Goal: Information Seeking & Learning: Find specific fact

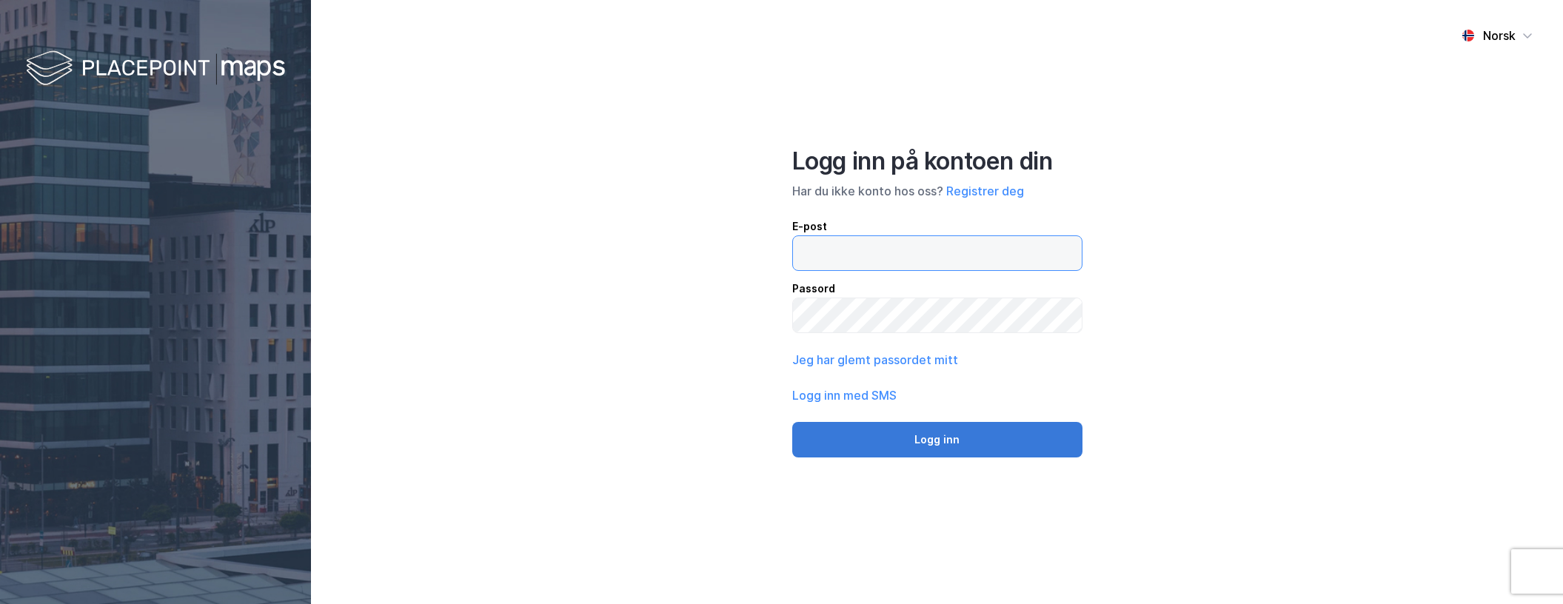
type input "kumle@union.no"
click at [988, 445] on button "Logg inn" at bounding box center [937, 440] width 290 height 36
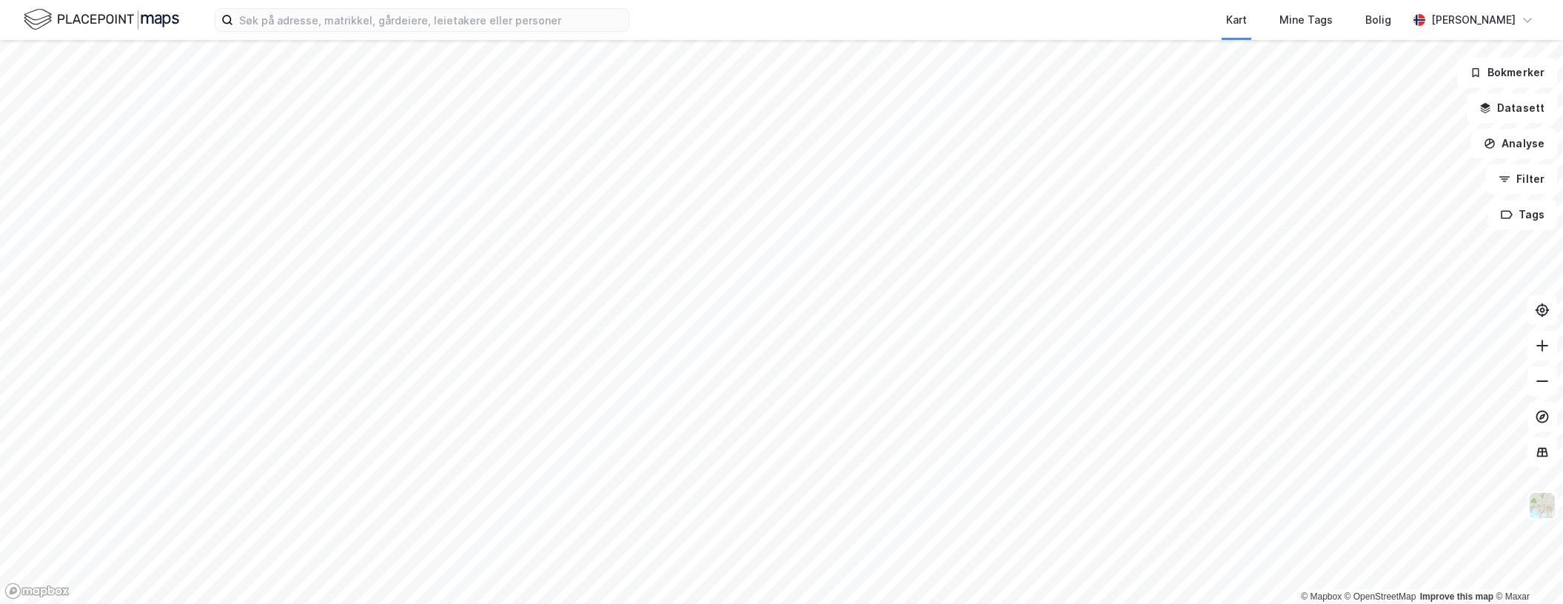
click at [656, 603] on html "Kart Mine Tags Bolig Pål Kumle © Mapbox © OpenStreetMap Improve this map © Maxa…" at bounding box center [781, 302] width 1563 height 604
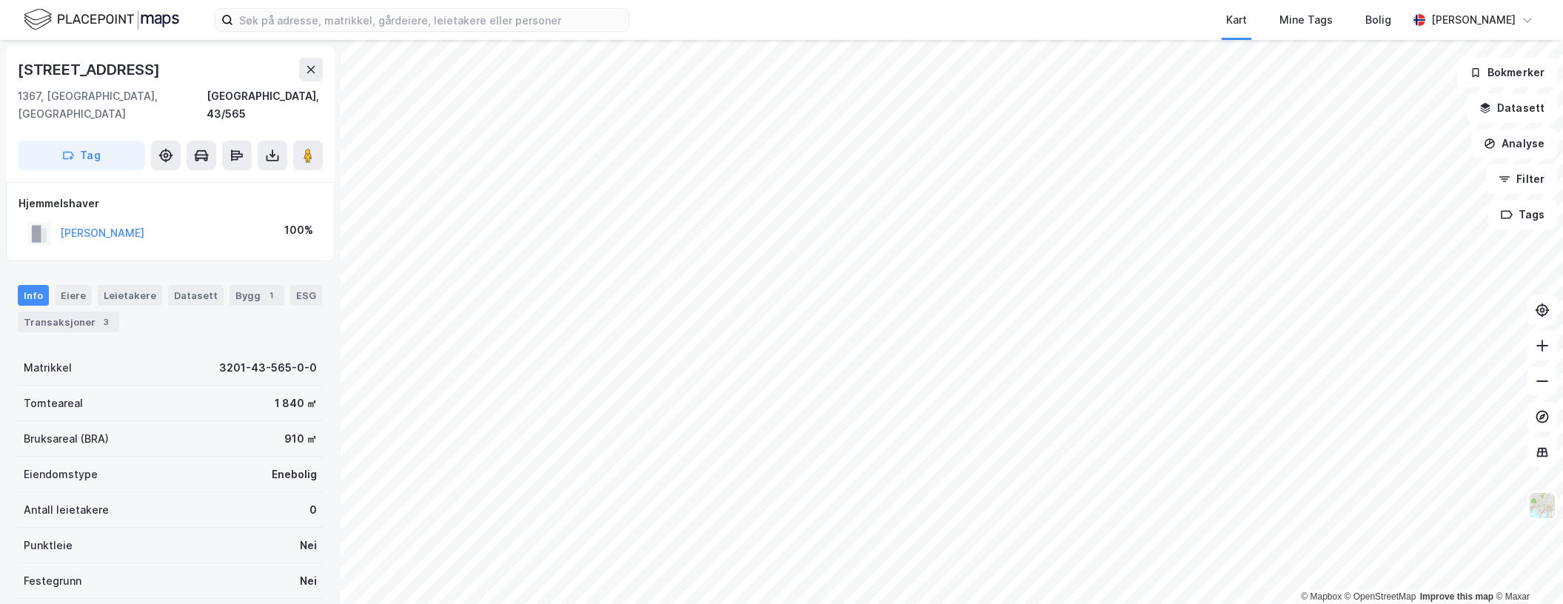
click at [1116, 0] on html "Kart Mine Tags Bolig Pål Kumle © Mapbox © OpenStreetMap Improve this map © Maxa…" at bounding box center [781, 302] width 1563 height 604
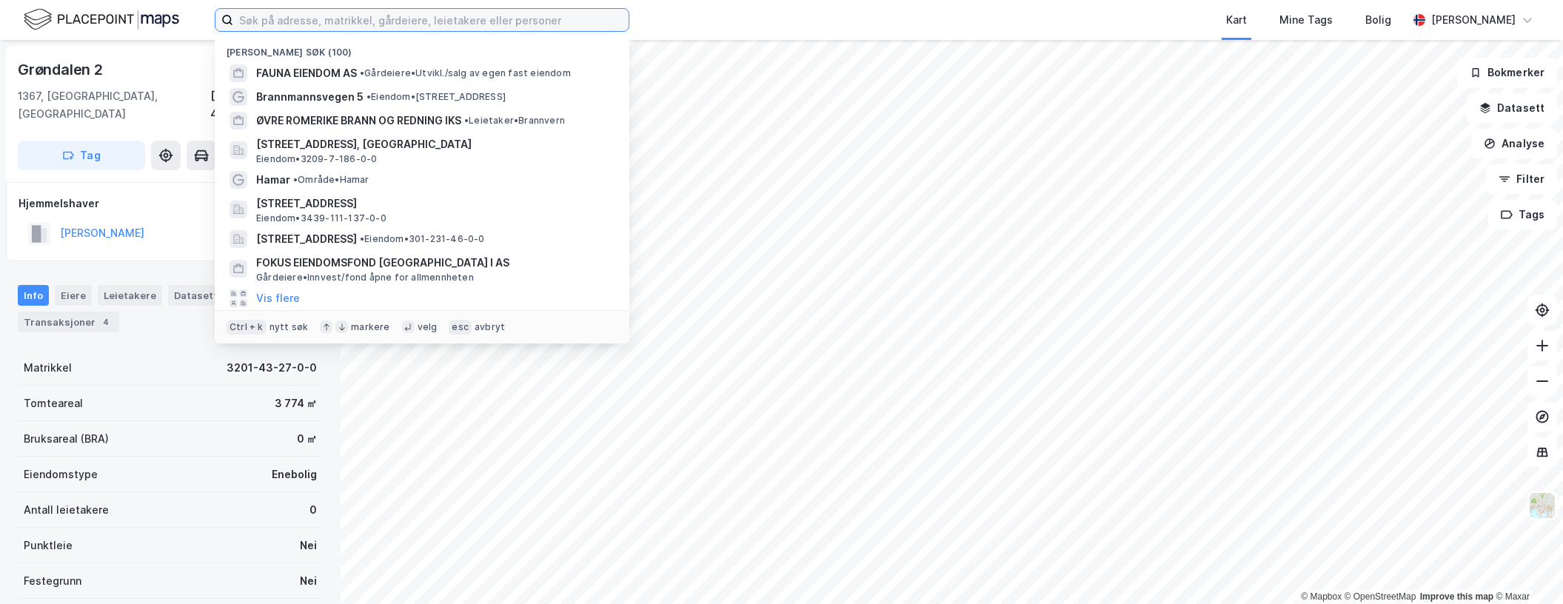
click at [332, 23] on input at bounding box center [430, 20] width 395 height 22
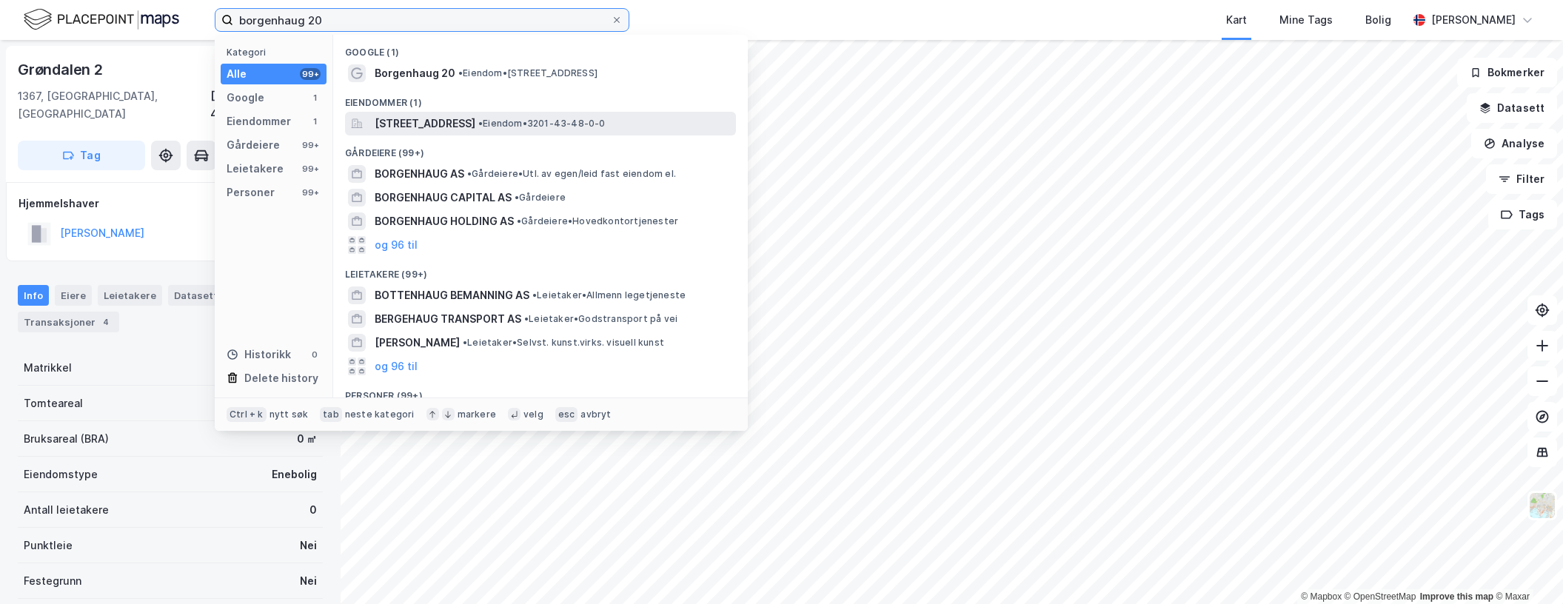
type input "borgenhaug 20"
click at [421, 127] on span "[STREET_ADDRESS]" at bounding box center [425, 124] width 101 height 18
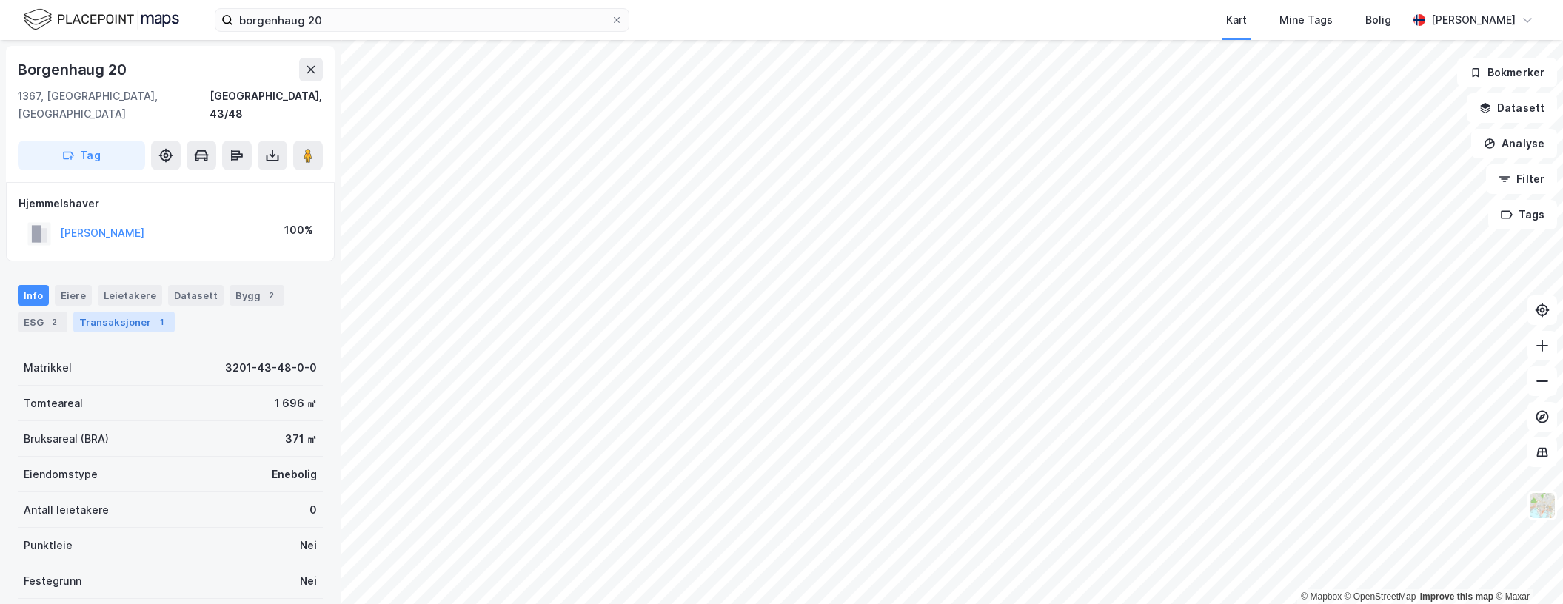
click at [104, 312] on div "Transaksjoner 1" at bounding box center [123, 322] width 101 height 21
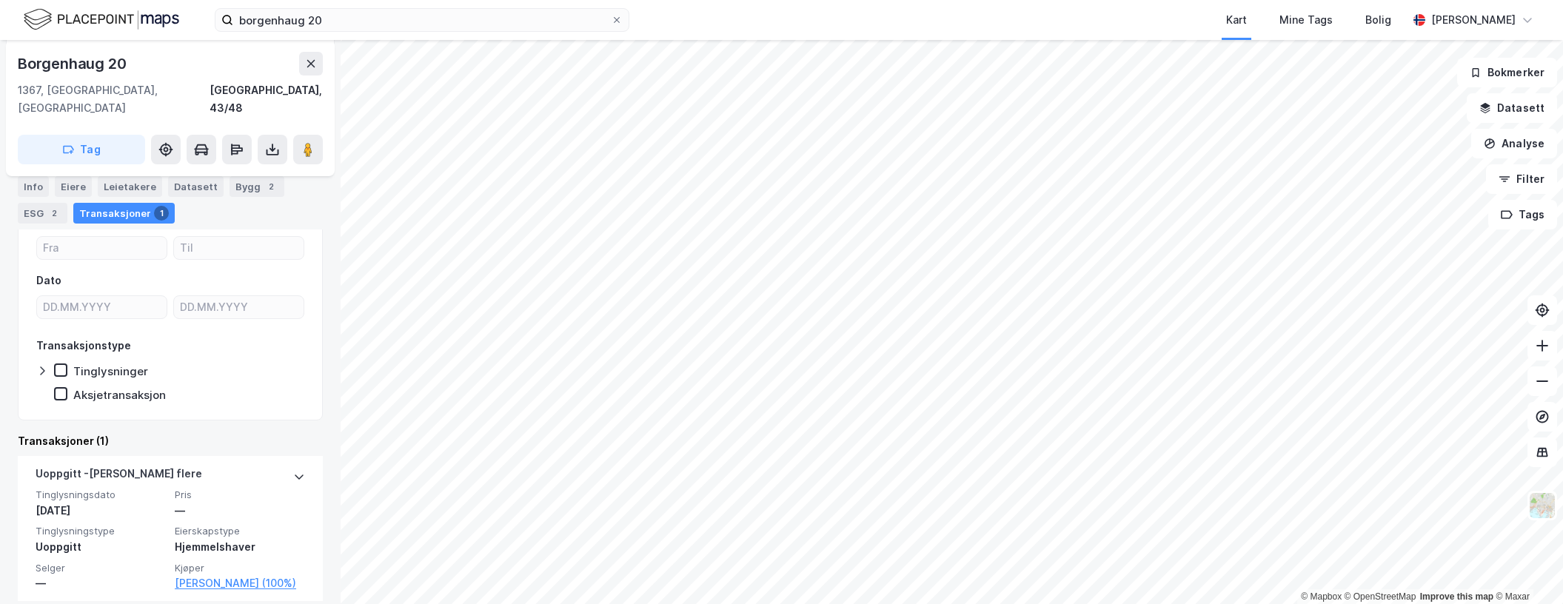
scroll to position [168, 0]
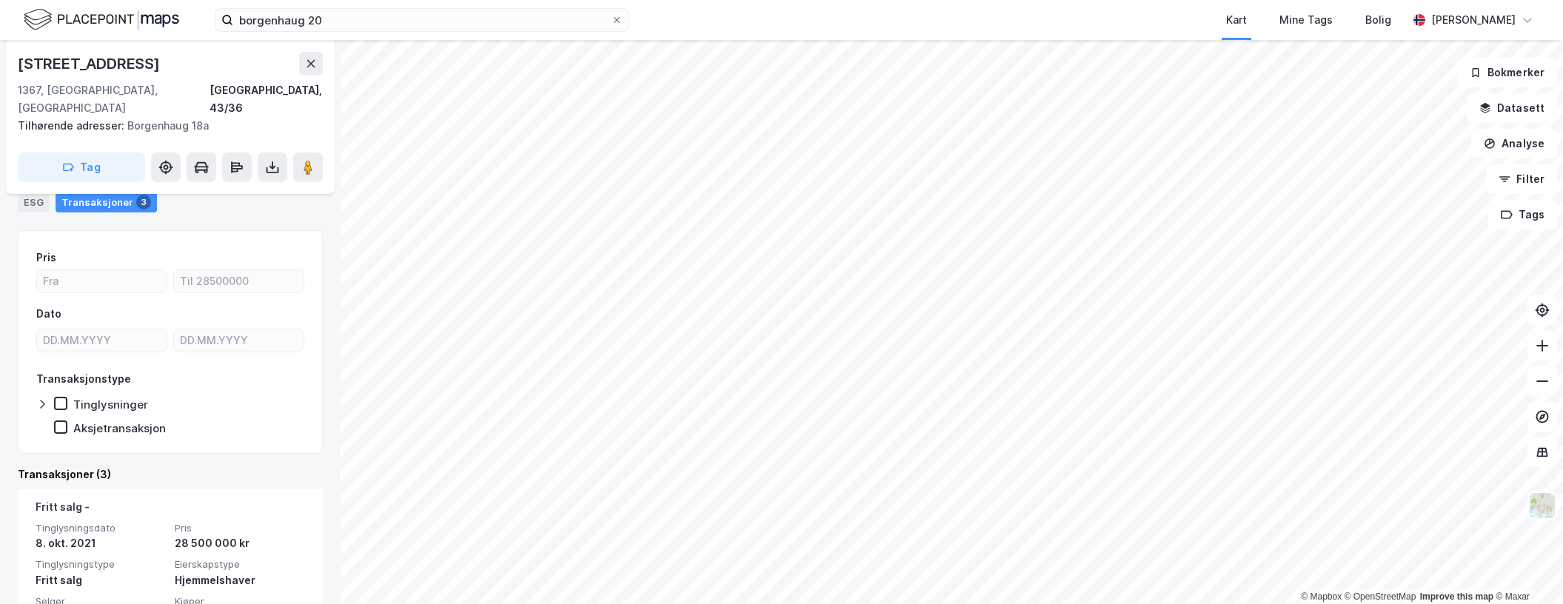
scroll to position [53, 0]
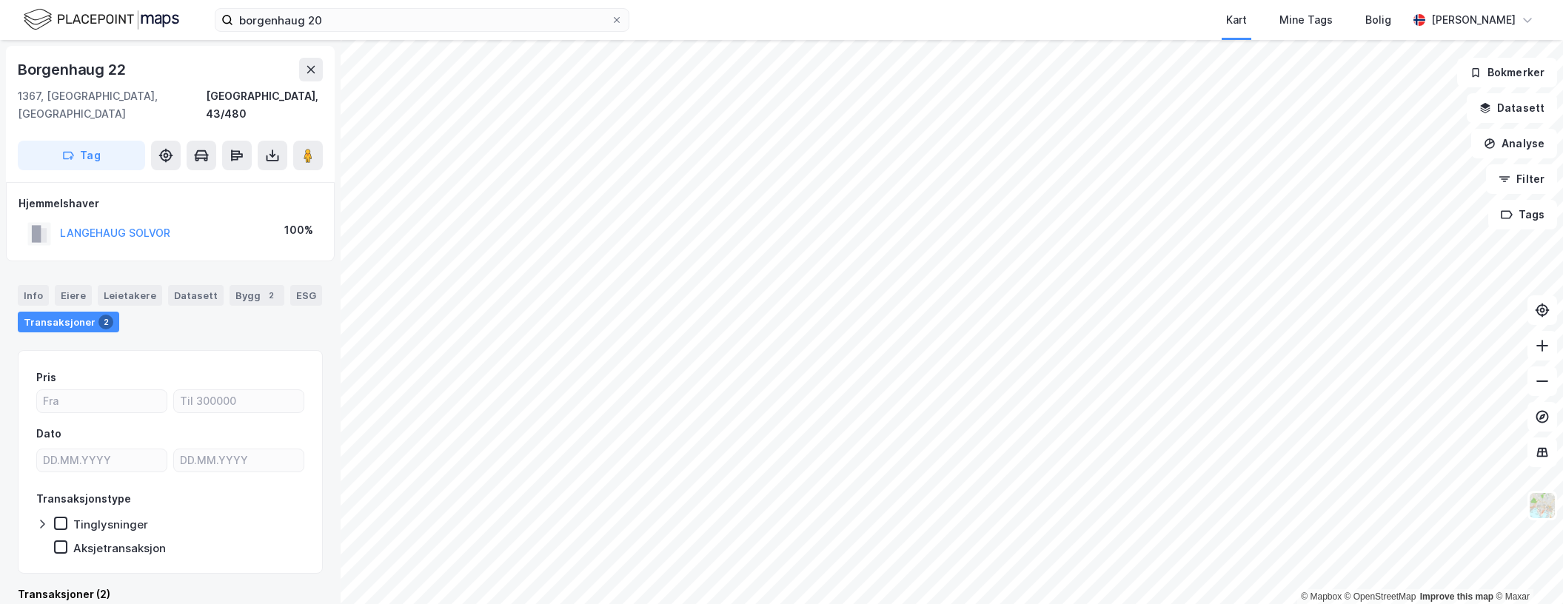
scroll to position [5, 0]
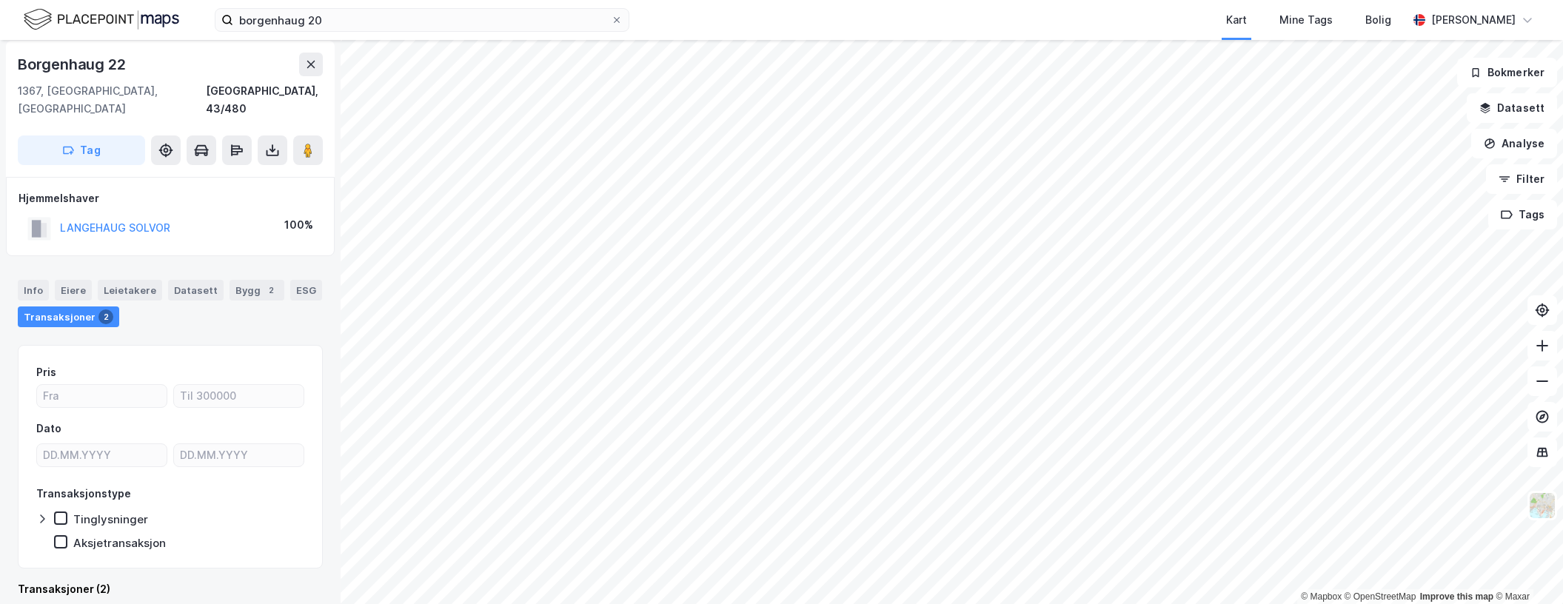
scroll to position [5, 0]
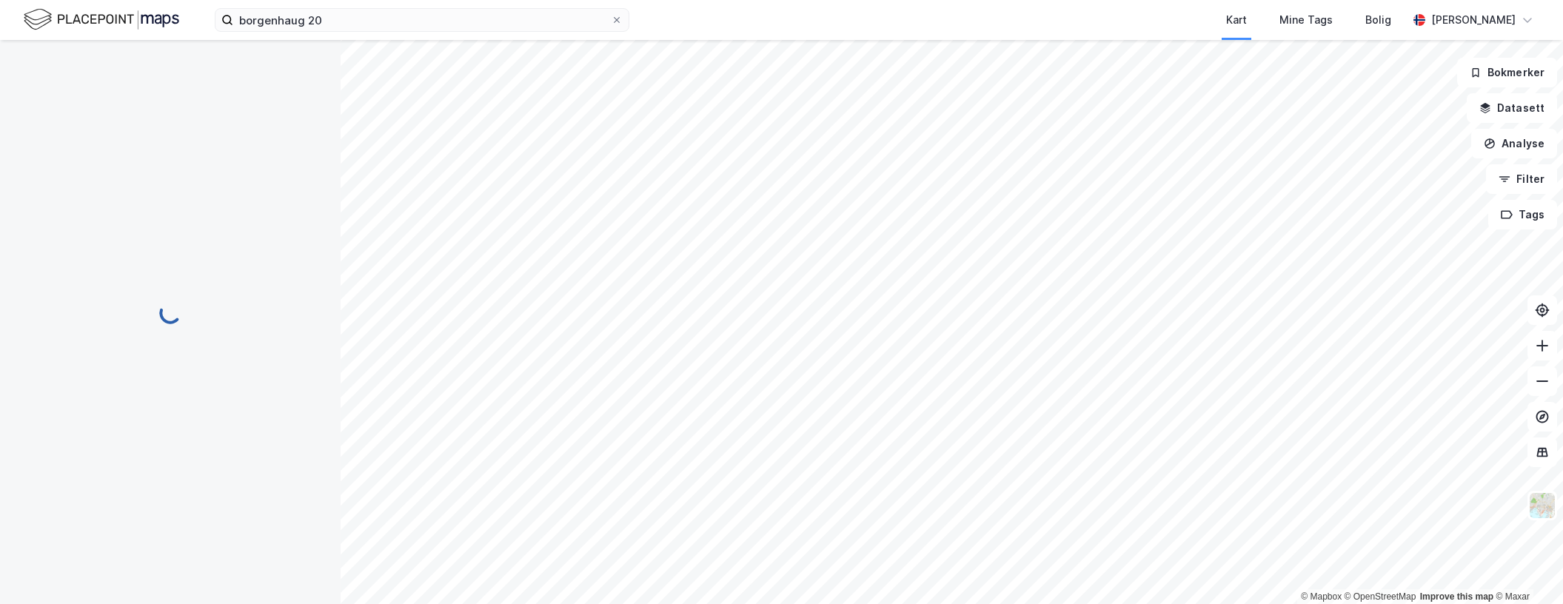
scroll to position [5, 0]
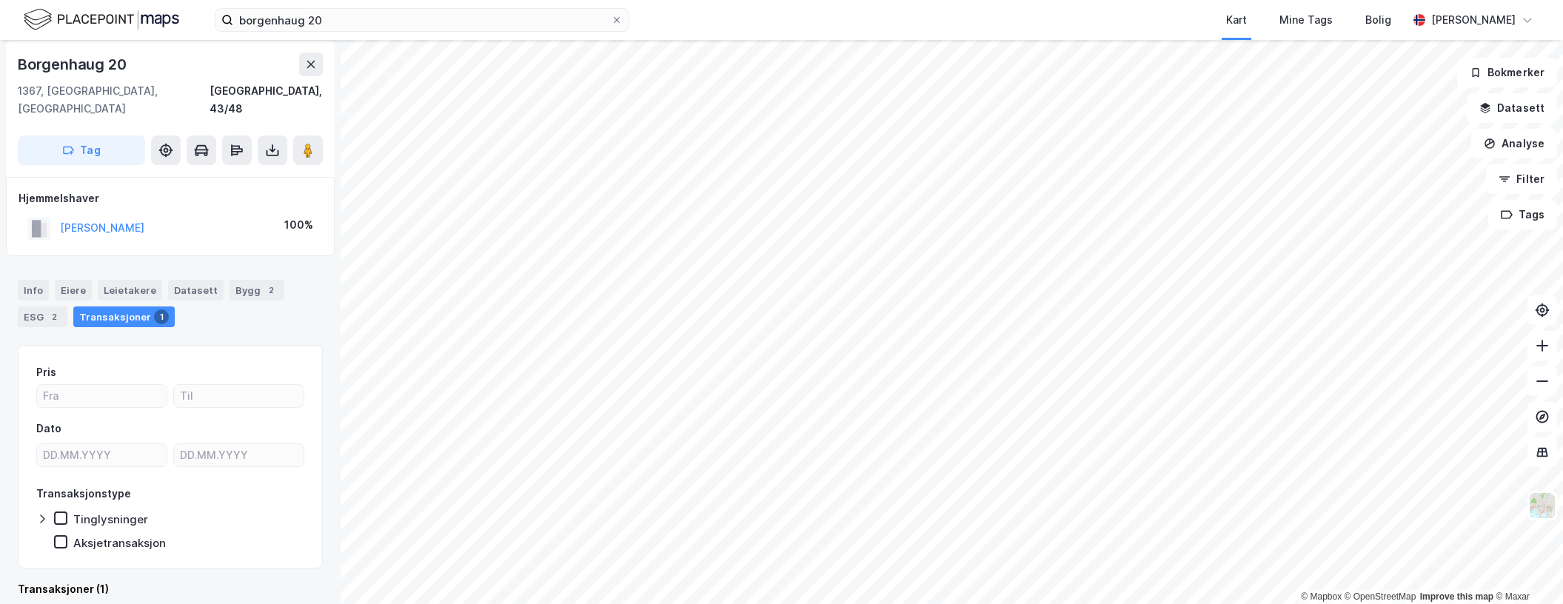
scroll to position [5, 0]
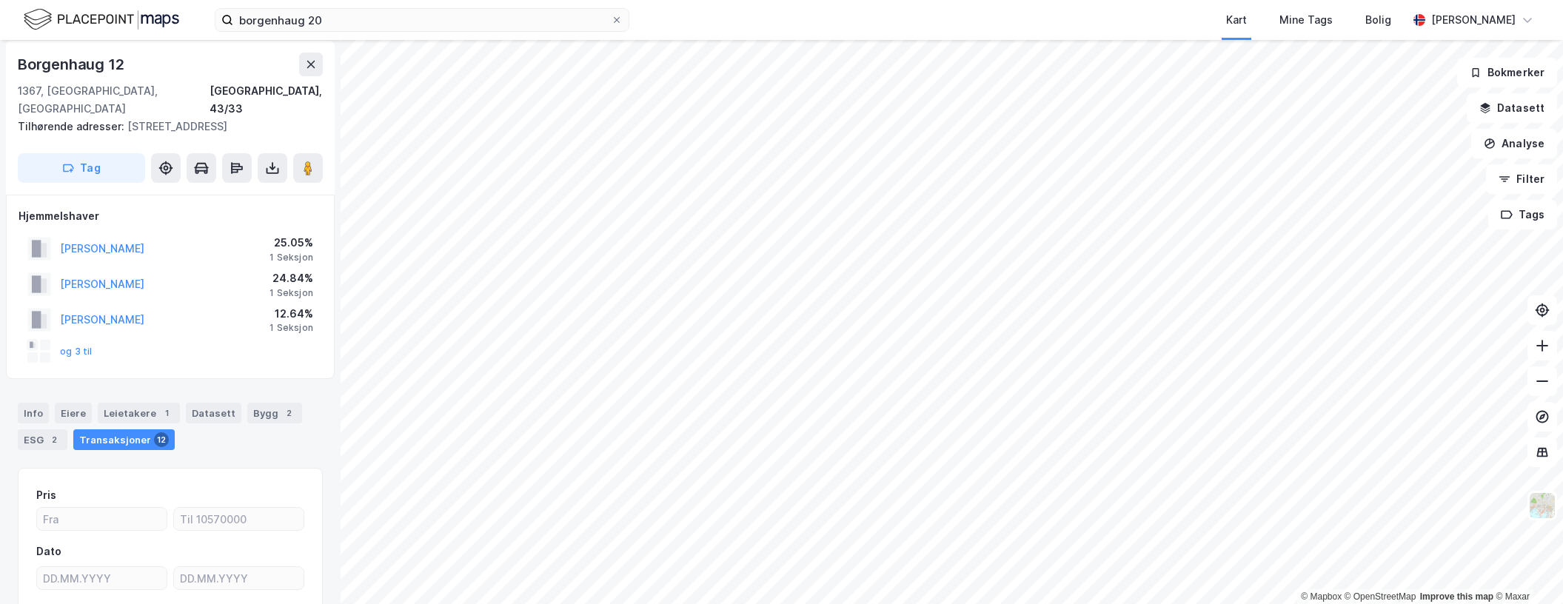
scroll to position [5, 0]
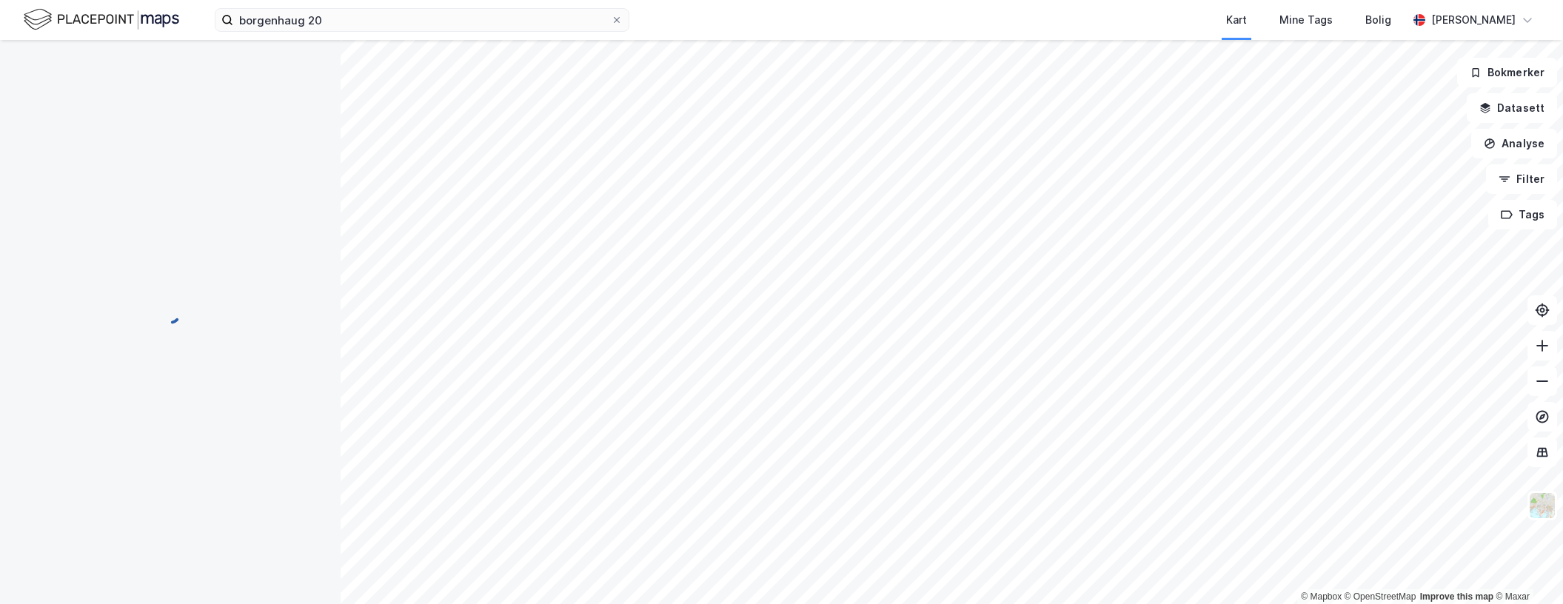
scroll to position [5, 0]
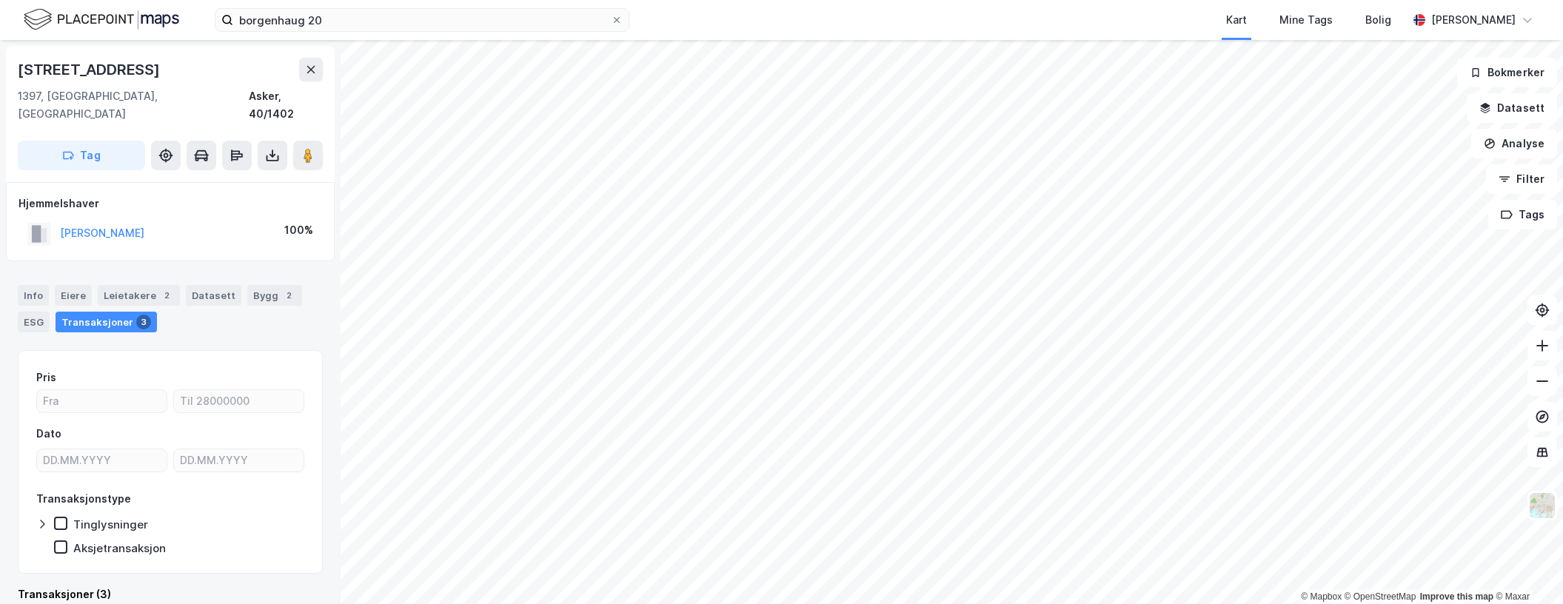
scroll to position [5, 0]
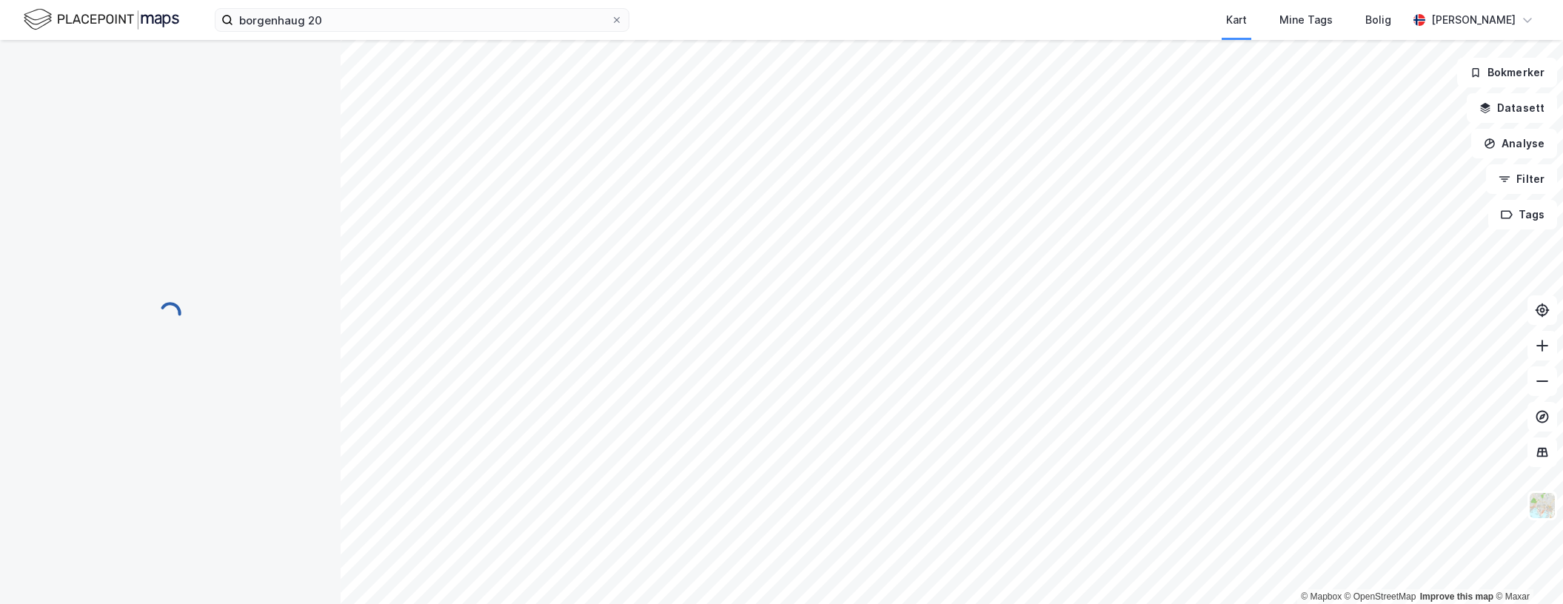
scroll to position [5, 0]
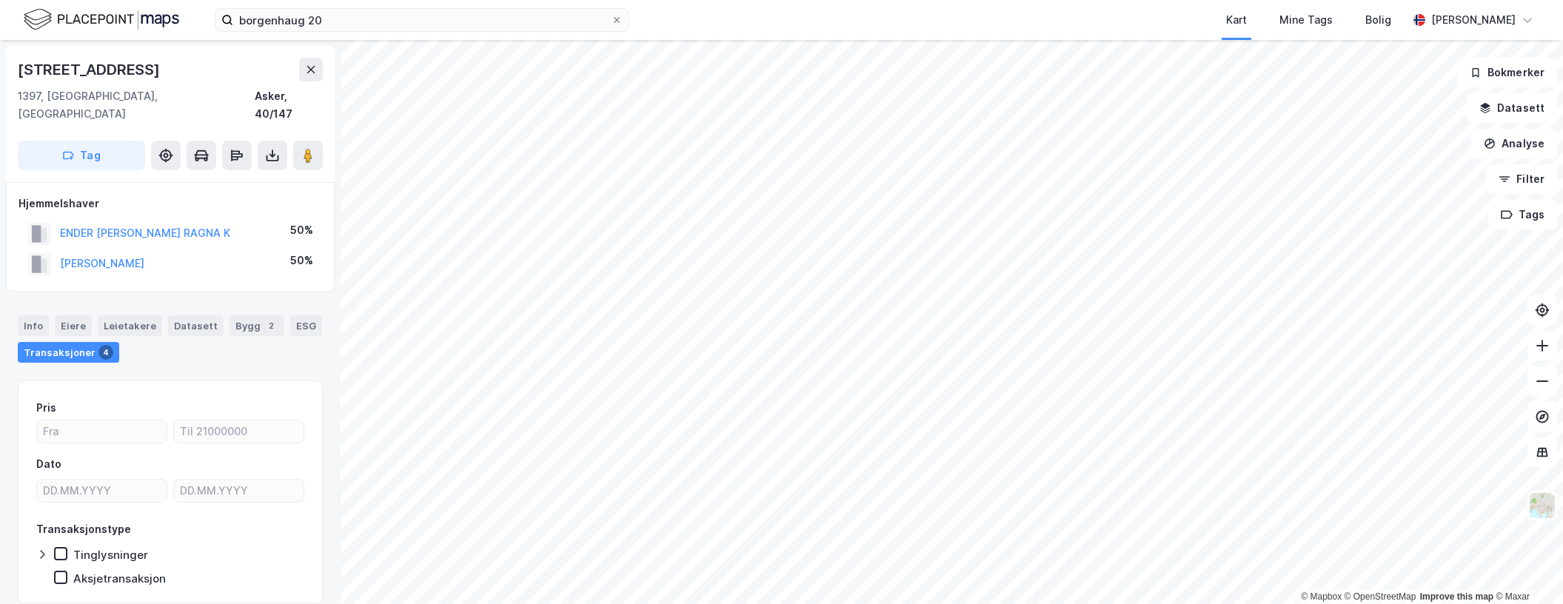
scroll to position [5, 0]
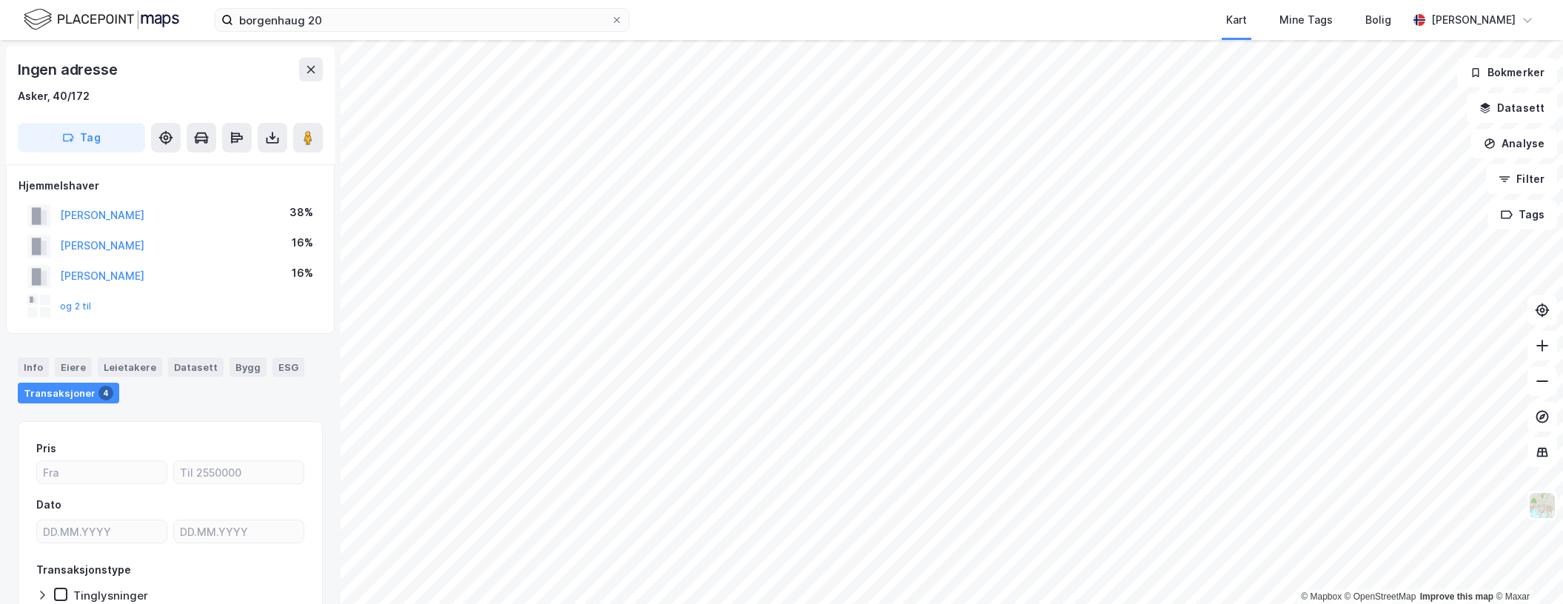
scroll to position [5, 0]
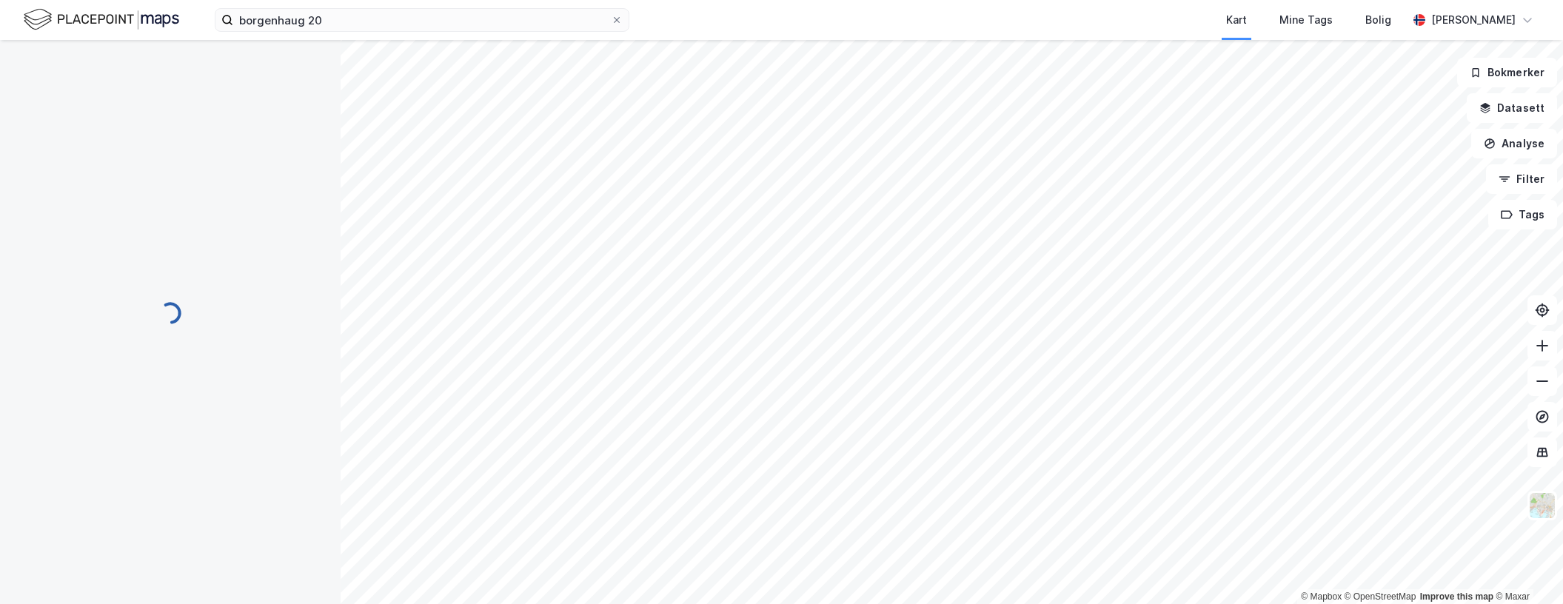
scroll to position [5, 0]
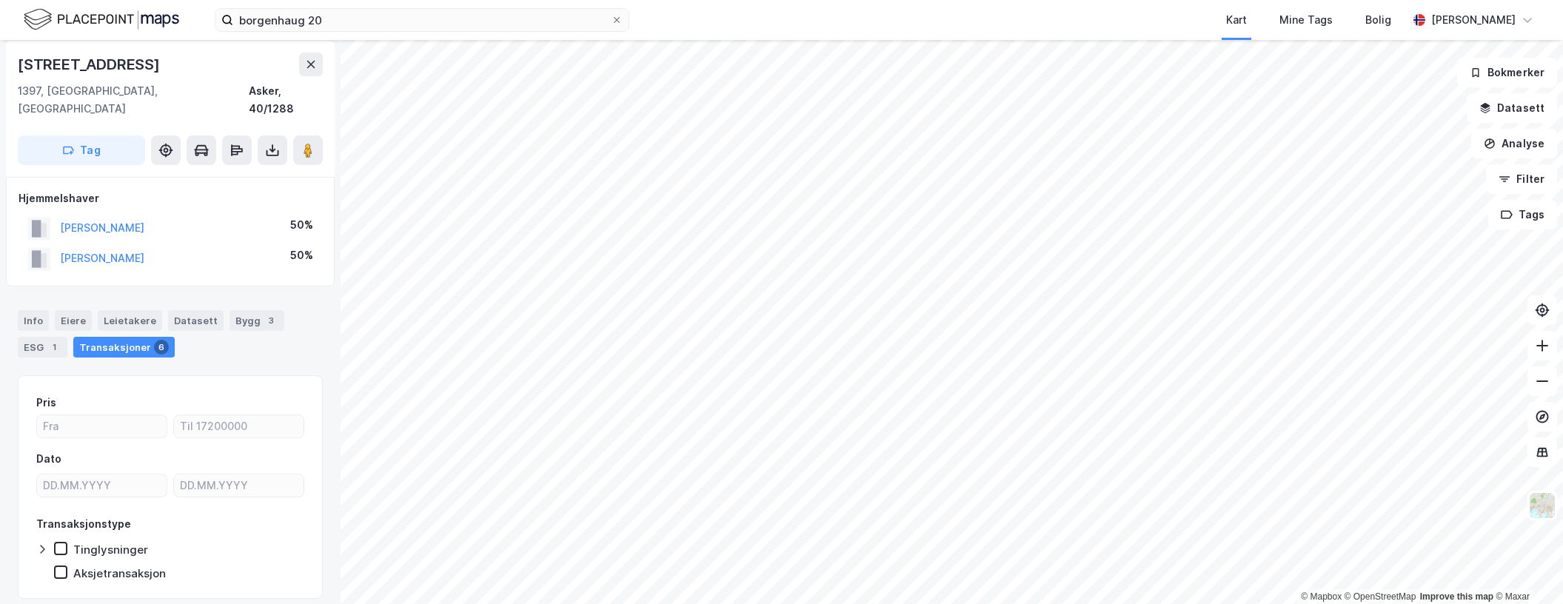
scroll to position [5, 0]
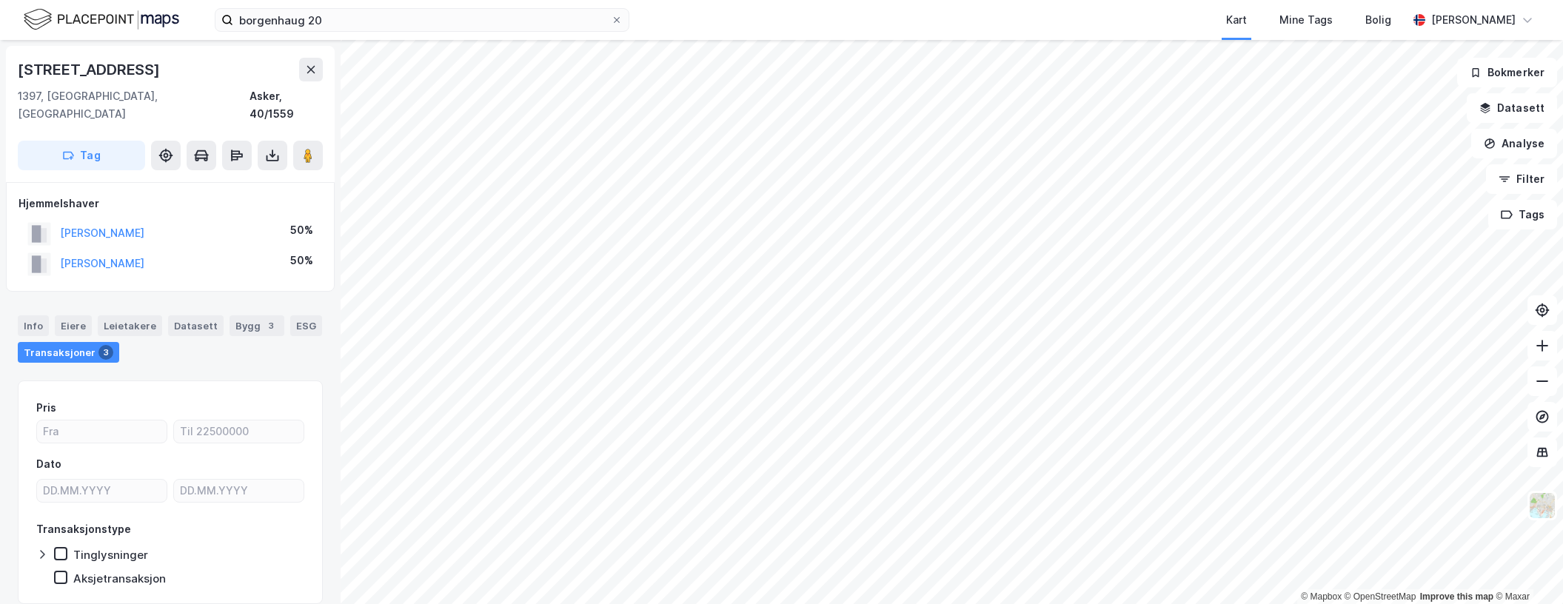
scroll to position [5, 0]
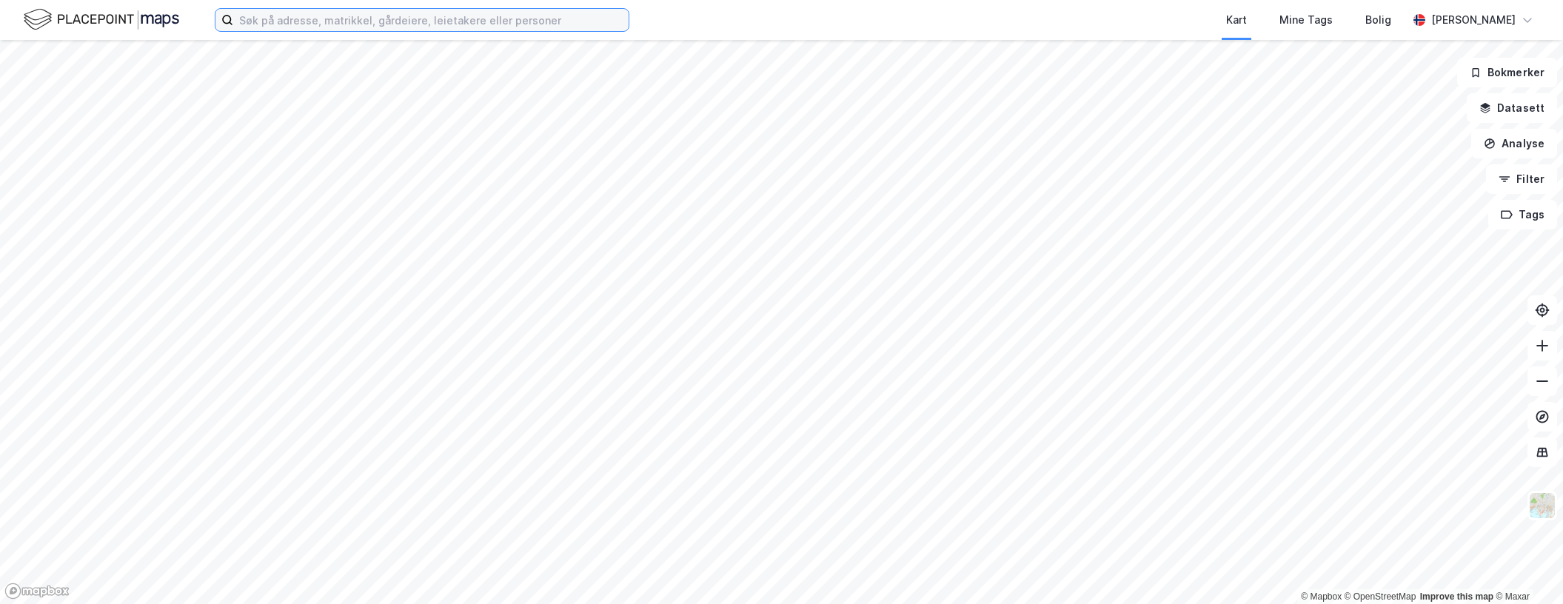
click at [295, 19] on input at bounding box center [430, 20] width 395 height 22
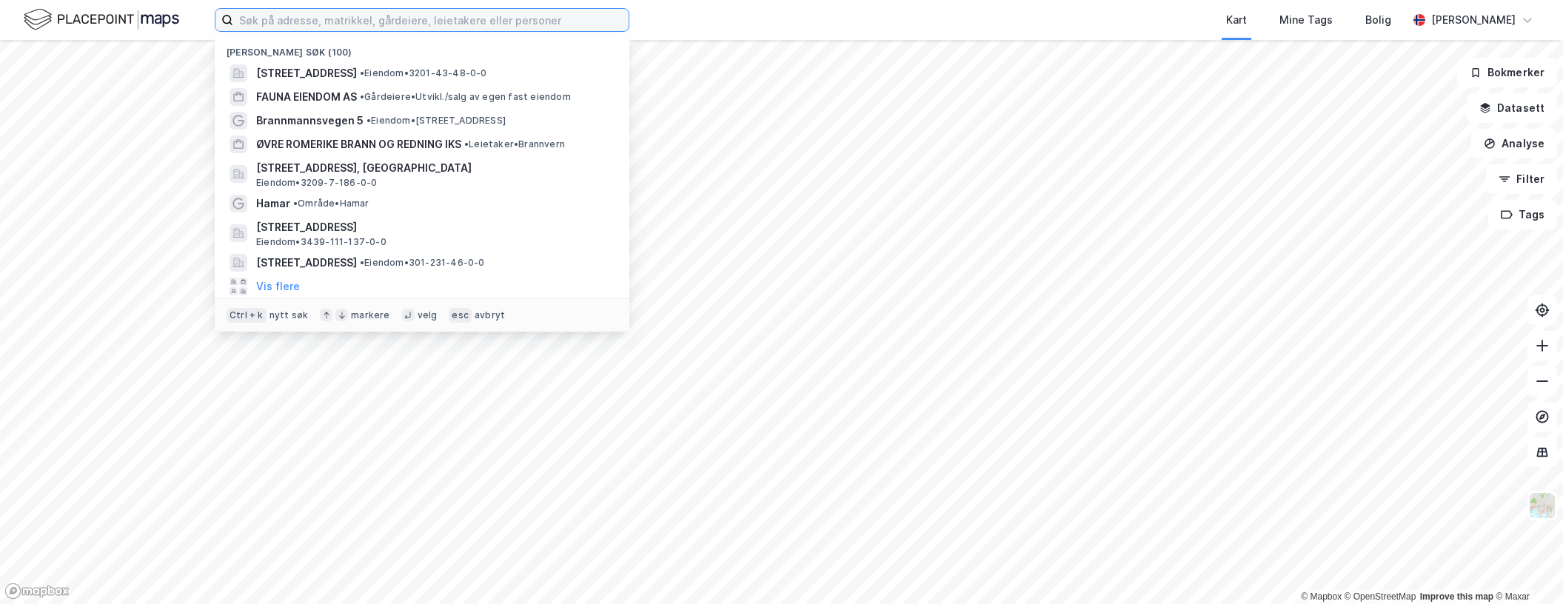
paste input "[STREET_ADDRESS]"
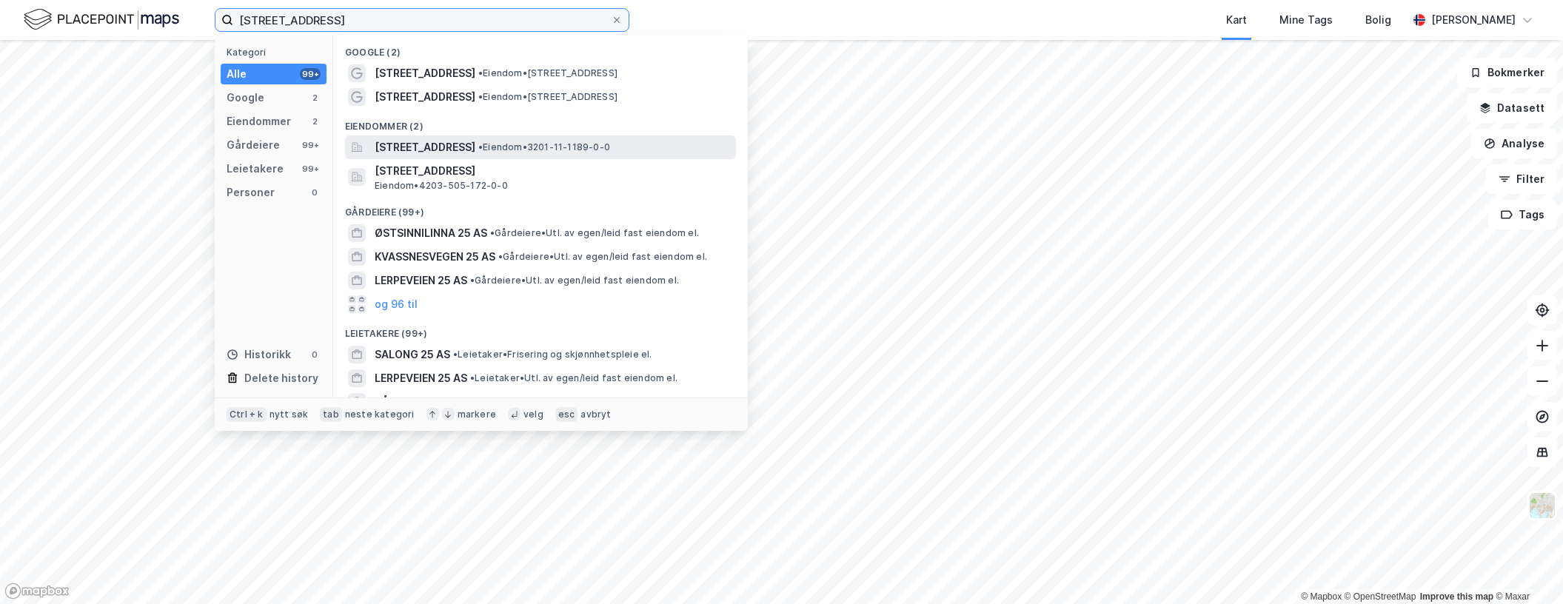
type input "[STREET_ADDRESS]"
click at [475, 141] on span "[STREET_ADDRESS]" at bounding box center [425, 147] width 101 height 18
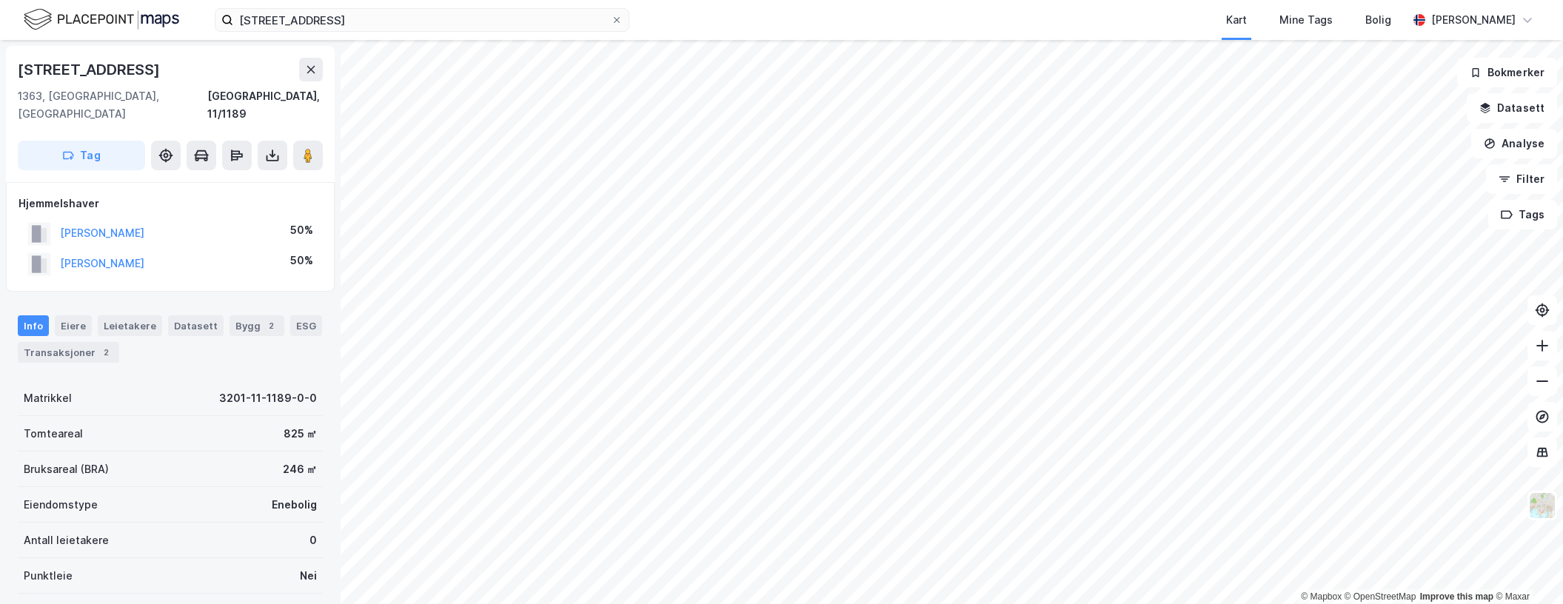
click at [1081, 16] on div "Oddenveien 25 Kart Mine Tags Bolig [PERSON_NAME] © Mapbox © OpenStreetMap Impro…" at bounding box center [781, 302] width 1563 height 604
click at [605, 603] on html "Oddenveien 25 Kart Mine Tags Bolig [PERSON_NAME] © Mapbox © OpenStreetMap Impro…" at bounding box center [781, 302] width 1563 height 604
click at [0, 0] on button "[PERSON_NAME]" at bounding box center [0, 0] width 0 height 0
